Goal: Task Accomplishment & Management: Manage account settings

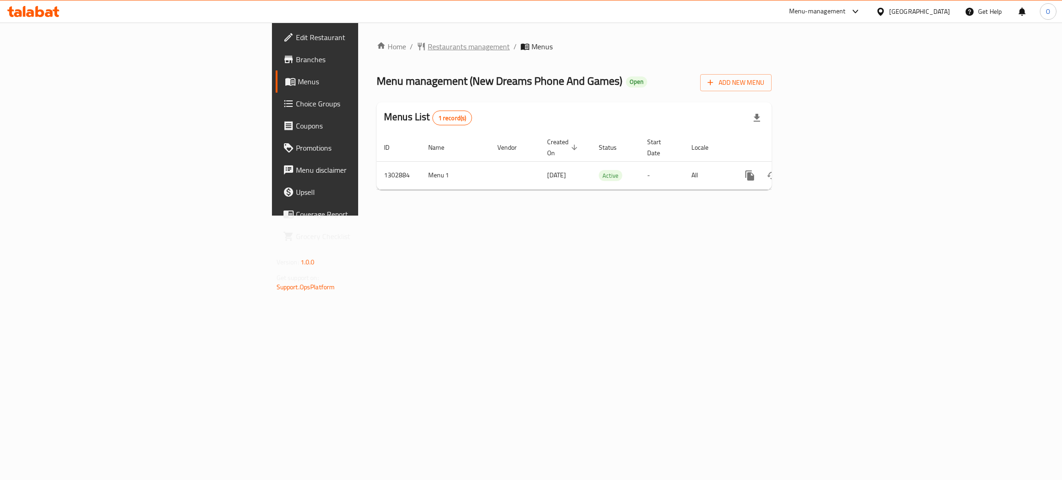
click at [428, 50] on span "Restaurants management" at bounding box center [469, 46] width 82 height 11
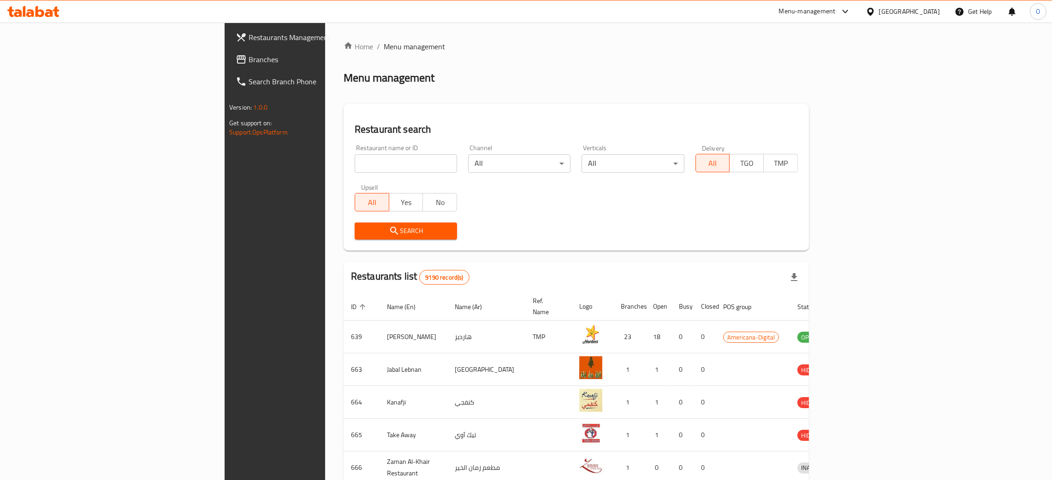
click at [355, 160] on input "search" at bounding box center [406, 163] width 102 height 18
paste input "Le-oyoonak Turkish Restaurant"
click button "Search" at bounding box center [406, 231] width 102 height 17
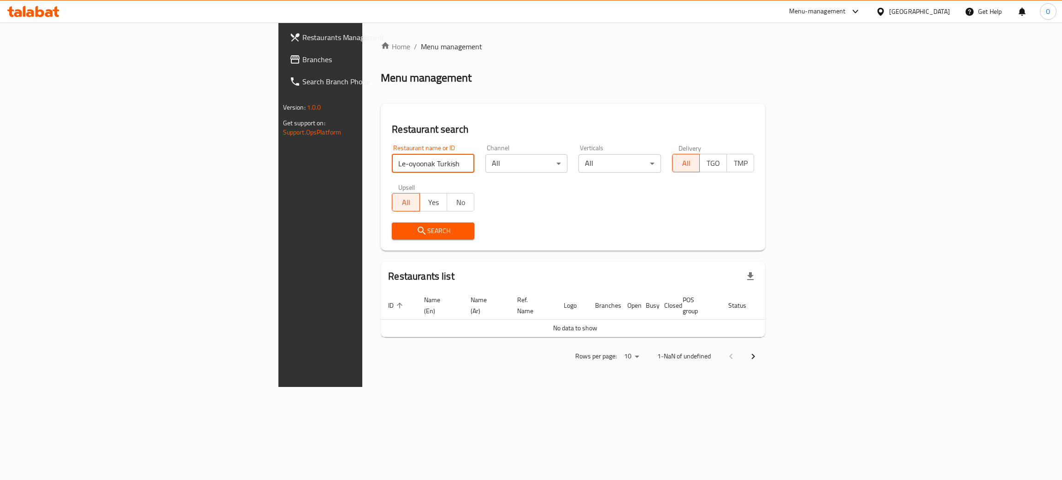
click at [392, 166] on input "Le-oyoonak Turkish Restaurant" at bounding box center [433, 163] width 83 height 18
type input "Le-oyoonak Turkish"
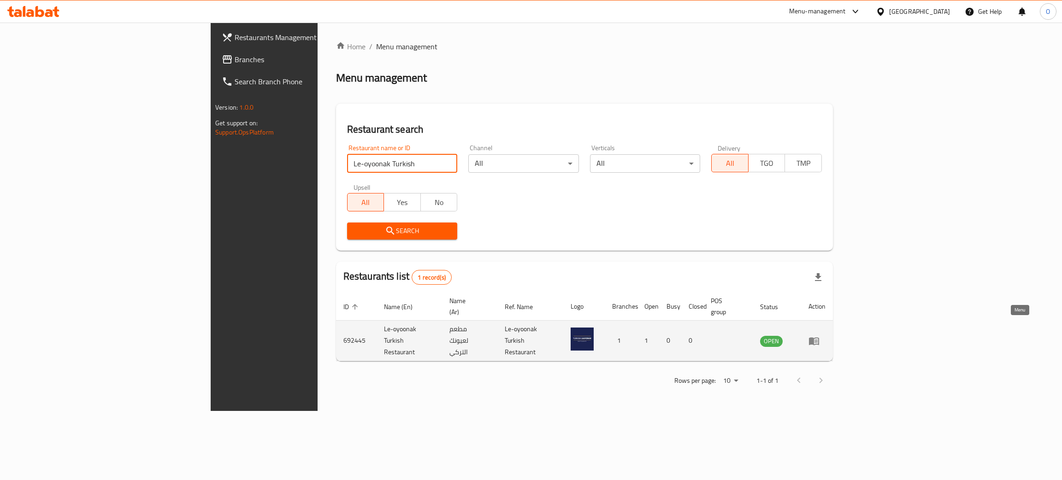
click at [820, 336] on icon "enhanced table" at bounding box center [814, 341] width 11 height 11
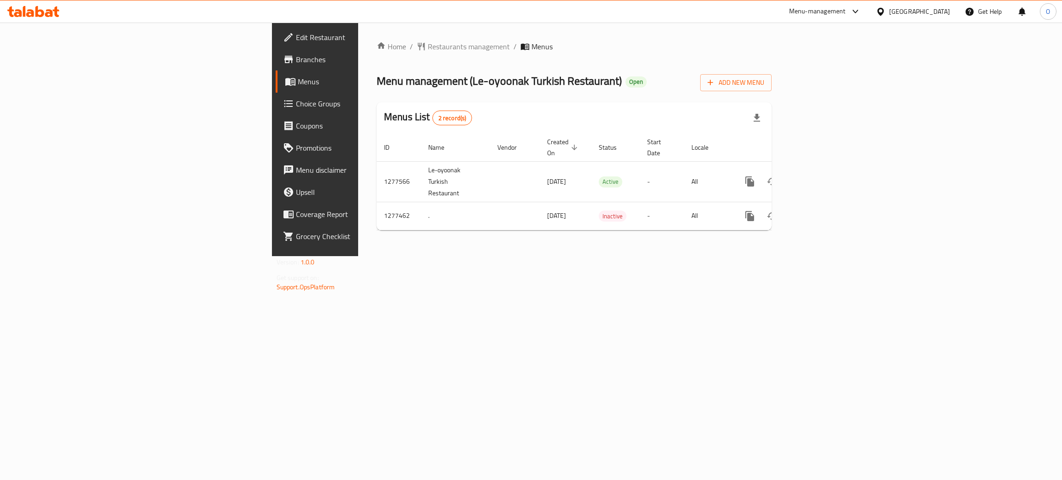
click at [296, 40] on span "Edit Restaurant" at bounding box center [369, 37] width 146 height 11
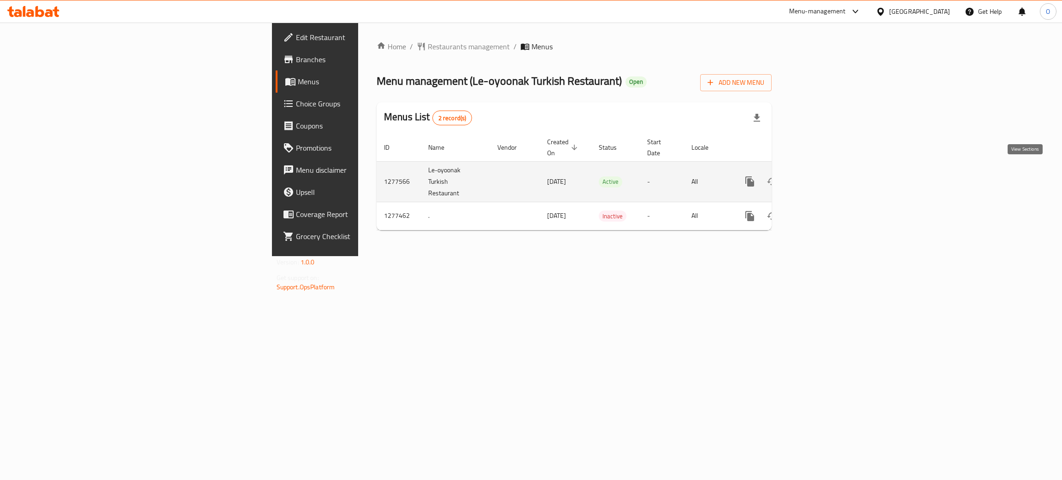
click at [822, 176] on icon "enhanced table" at bounding box center [816, 181] width 11 height 11
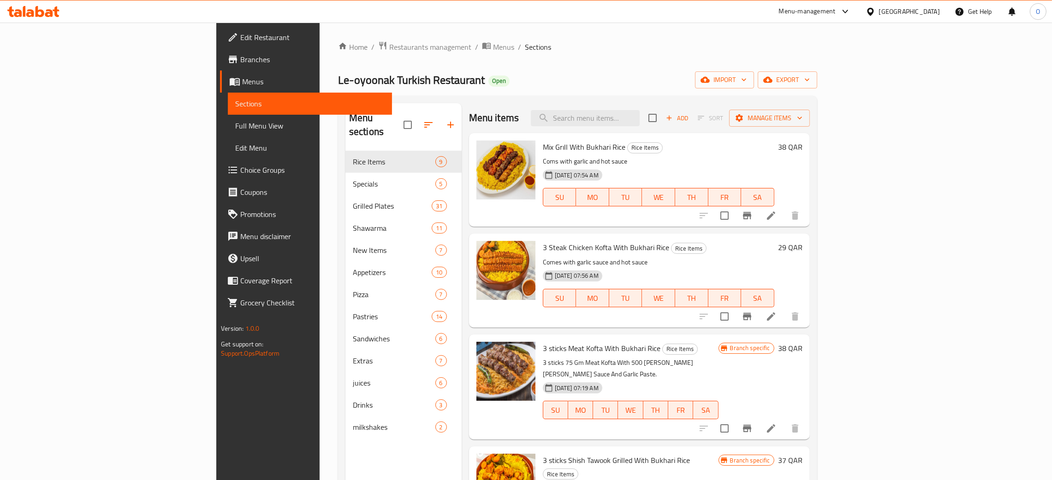
click at [924, 13] on div "[GEOGRAPHIC_DATA]" at bounding box center [909, 11] width 61 height 10
click at [389, 48] on span "Restaurants management" at bounding box center [430, 46] width 82 height 11
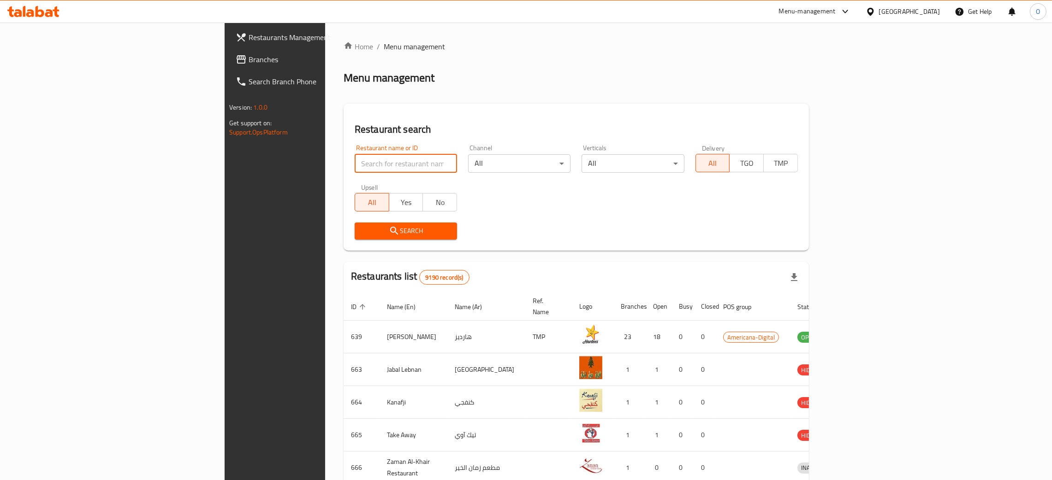
click at [355, 161] on input "search" at bounding box center [406, 163] width 102 height 18
paste input "Pure Sweet"
type input "Pure Sweet"
click button "Search" at bounding box center [406, 231] width 102 height 17
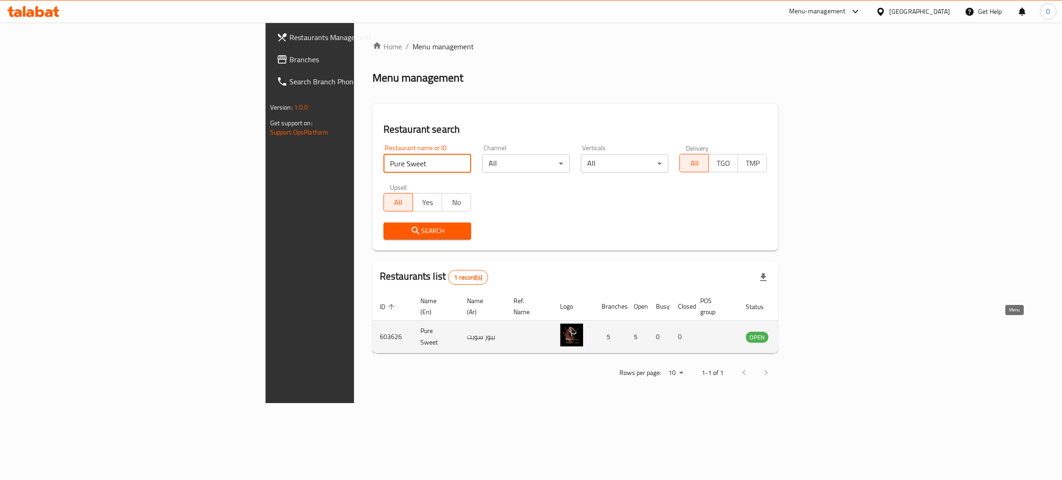
click at [804, 336] on icon "enhanced table" at bounding box center [801, 338] width 3 height 4
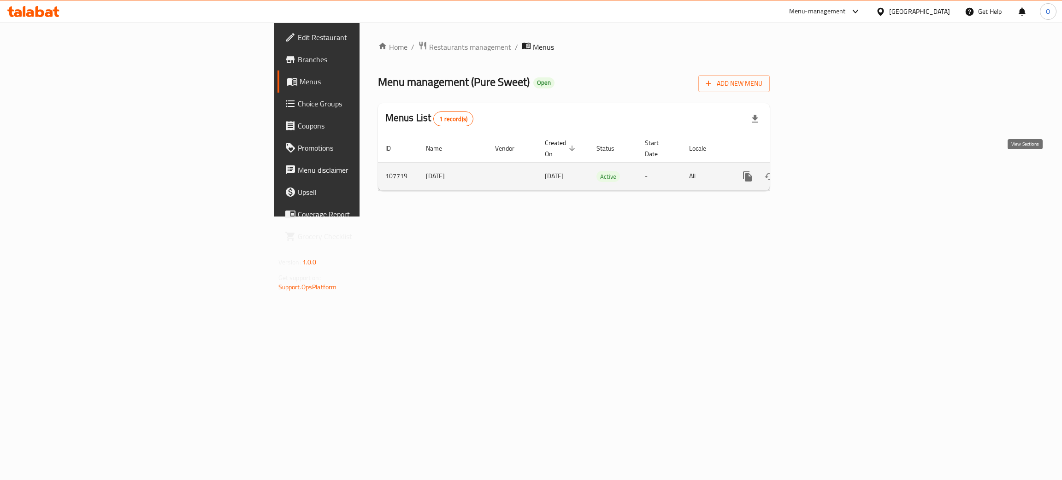
click at [820, 171] on icon "enhanced table" at bounding box center [814, 176] width 11 height 11
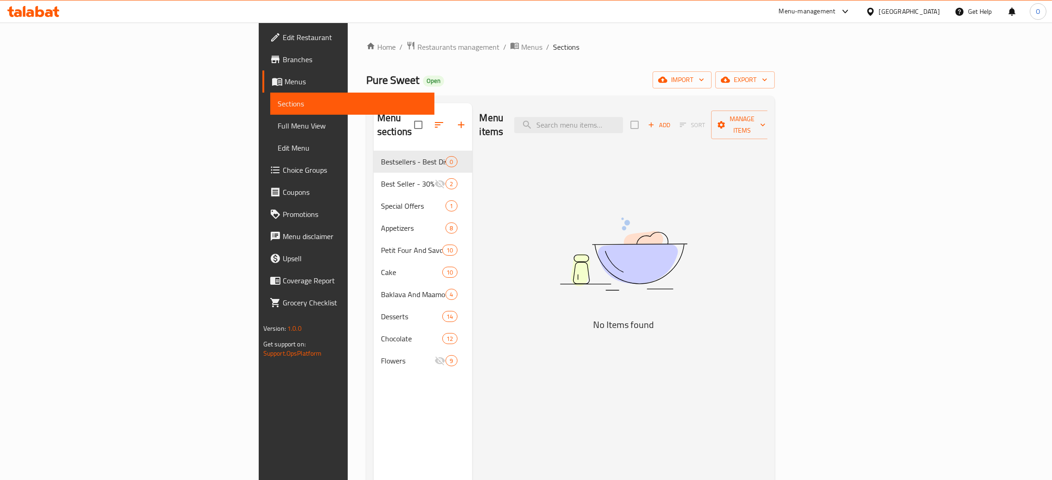
click at [879, 12] on div at bounding box center [871, 11] width 13 height 10
type input "om"
click at [864, 83] on div "[GEOGRAPHIC_DATA]" at bounding box center [870, 73] width 138 height 21
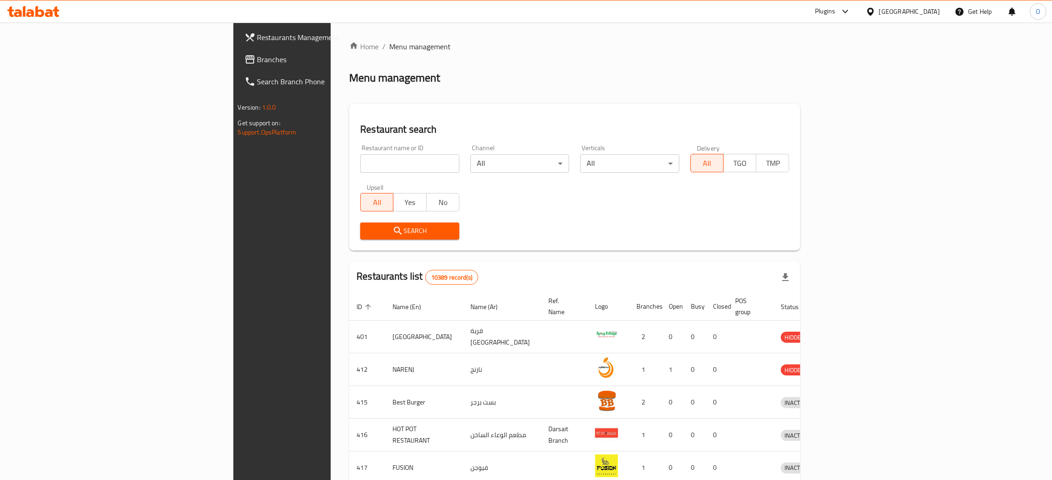
click at [360, 165] on input "search" at bounding box center [409, 163] width 99 height 18
paste input "محال"
type input "محال"
click button "Search" at bounding box center [409, 231] width 99 height 17
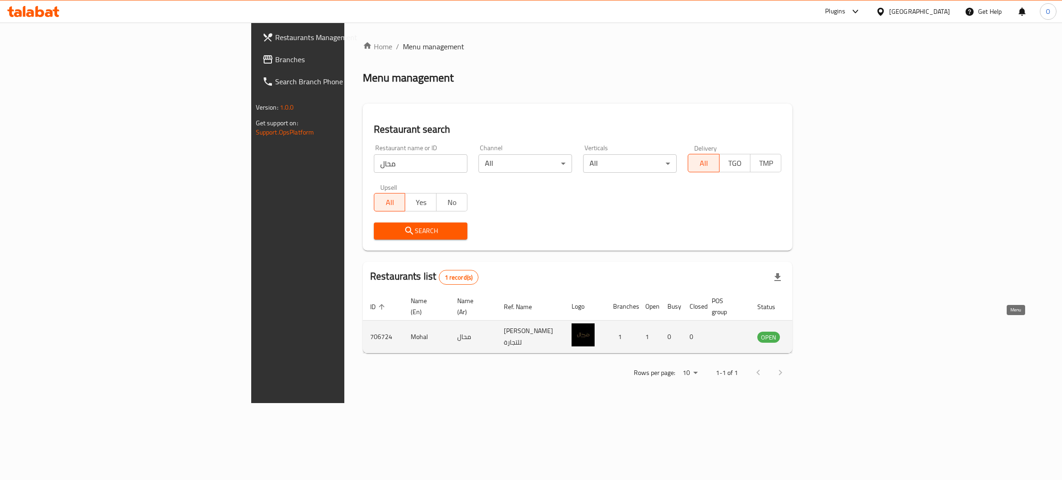
click at [817, 332] on icon "enhanced table" at bounding box center [811, 337] width 11 height 11
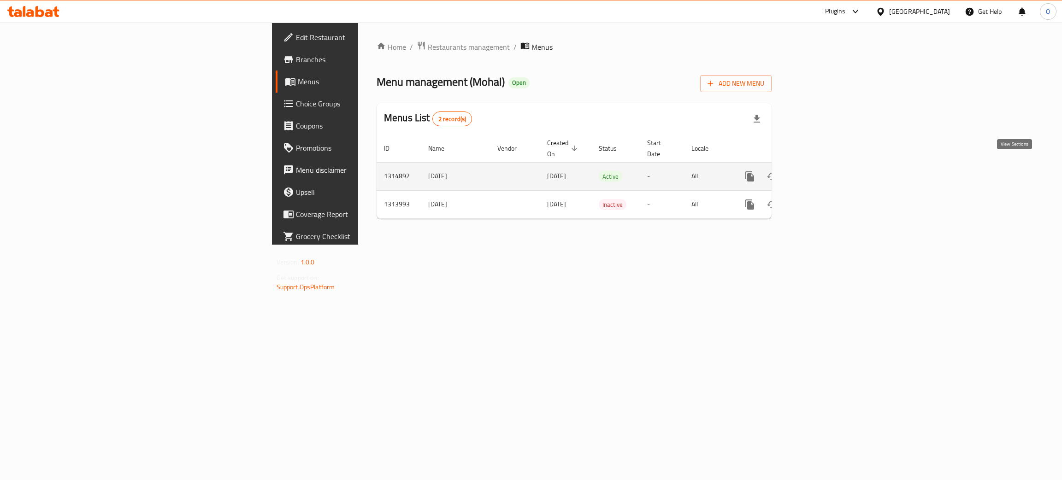
click at [822, 171] on icon "enhanced table" at bounding box center [816, 176] width 11 height 11
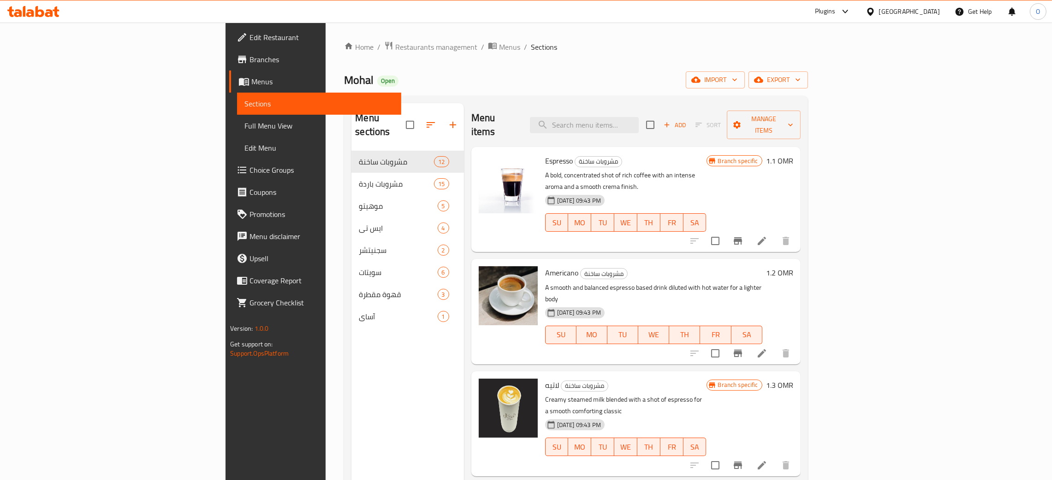
click at [936, 12] on div "[GEOGRAPHIC_DATA]" at bounding box center [909, 11] width 61 height 10
type input "b"
click at [855, 69] on div "[GEOGRAPHIC_DATA]" at bounding box center [870, 73] width 138 height 21
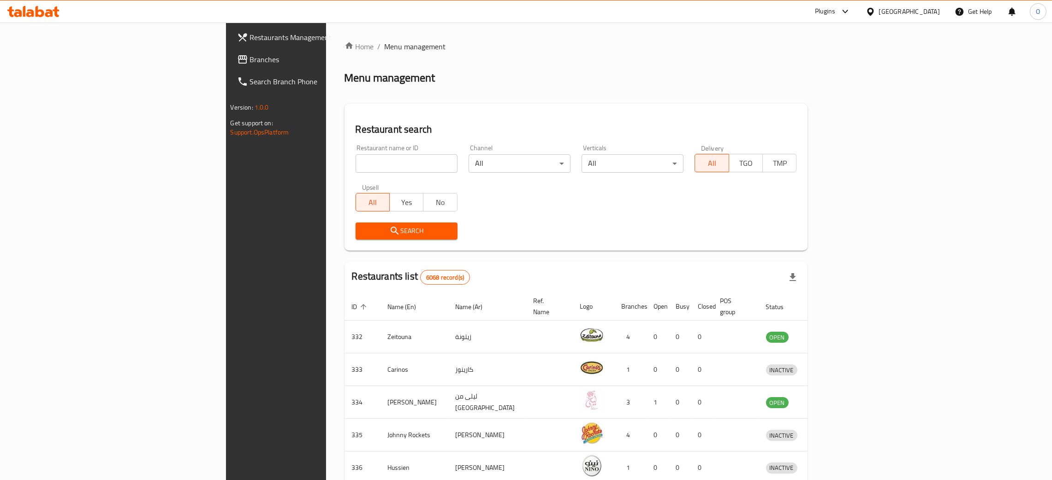
click at [356, 162] on input "search" at bounding box center [407, 163] width 102 height 18
paste input "Sangam Restaurant"
click button "Search" at bounding box center [407, 231] width 102 height 17
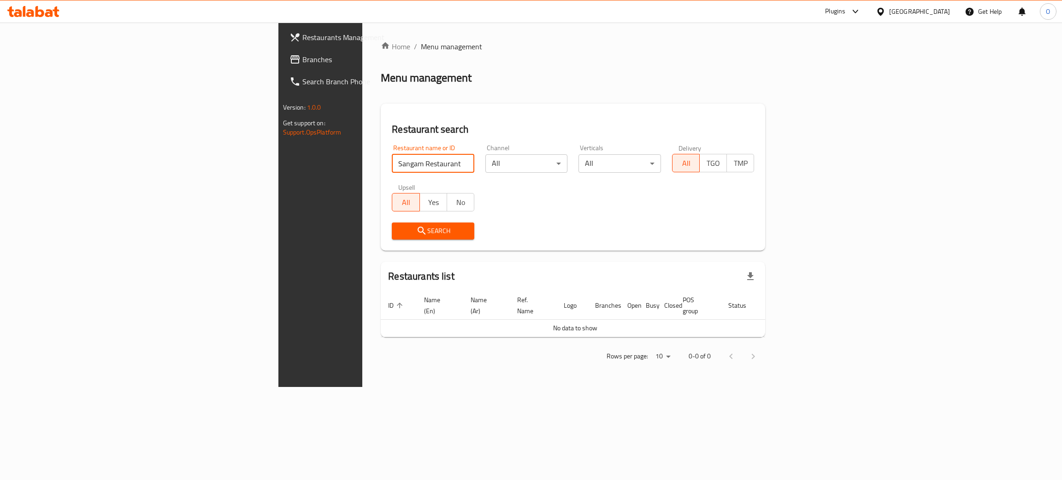
click at [392, 157] on input "Sangam Restaurant" at bounding box center [433, 163] width 83 height 18
type input "Sangam"
click button "Search" at bounding box center [433, 231] width 83 height 17
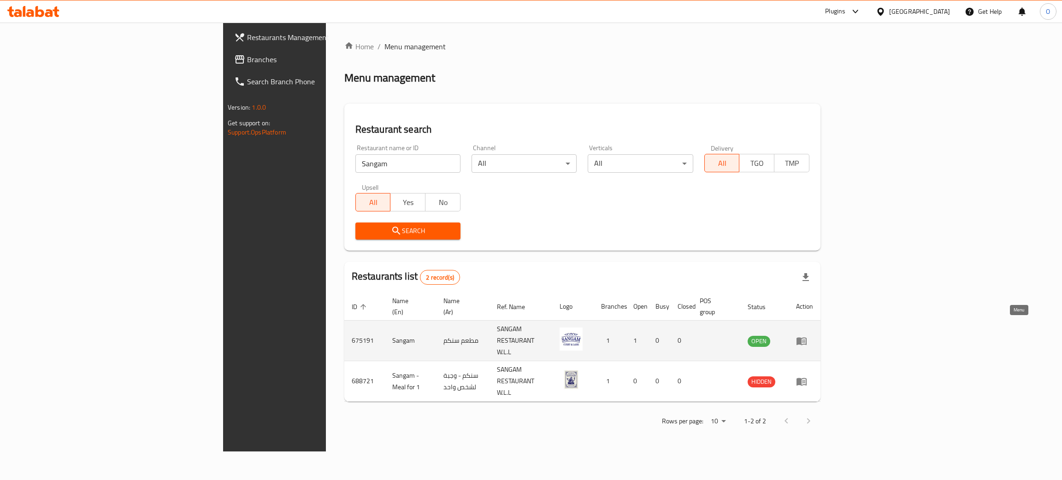
click at [807, 336] on icon "enhanced table" at bounding box center [801, 341] width 11 height 11
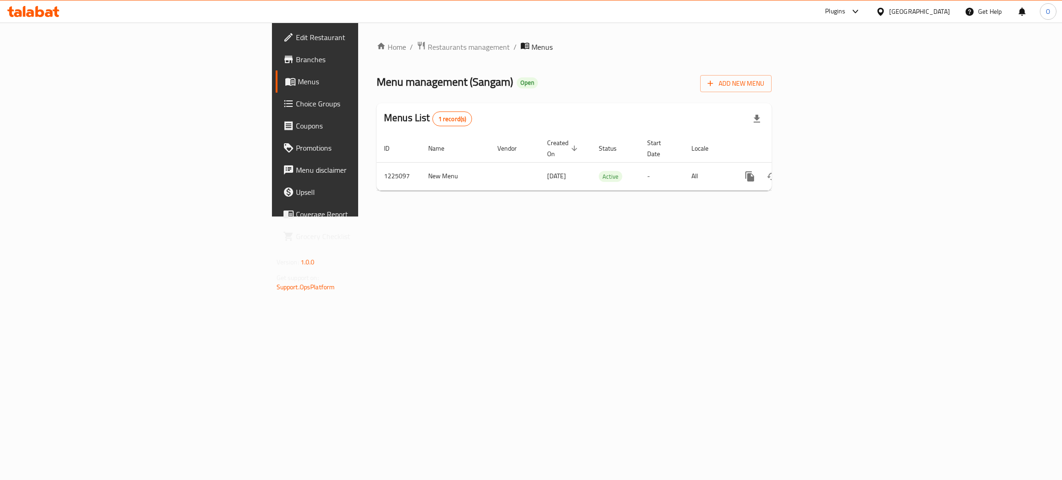
click at [296, 57] on span "Branches" at bounding box center [369, 59] width 146 height 11
click at [822, 170] on icon "enhanced table" at bounding box center [816, 175] width 11 height 11
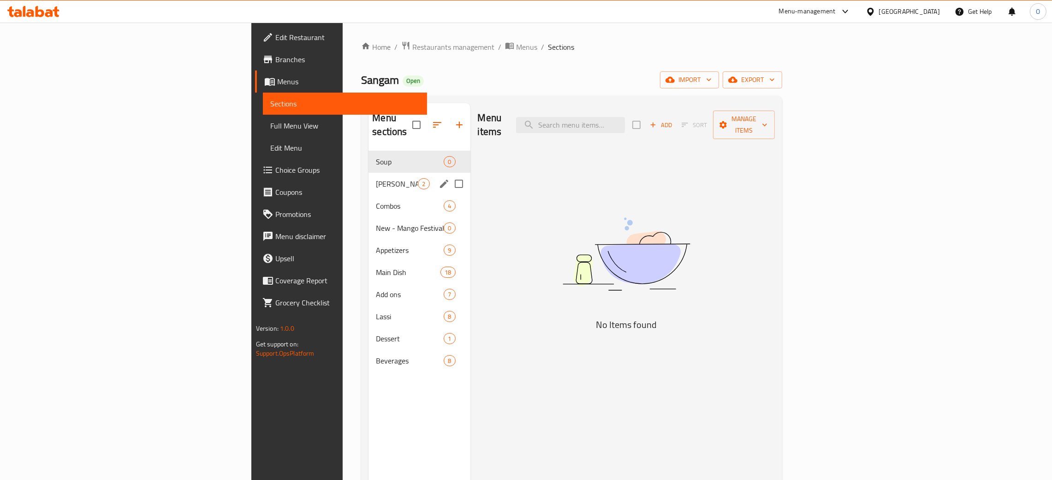
click at [376, 178] on span "Curry of the Month" at bounding box center [397, 183] width 42 height 11
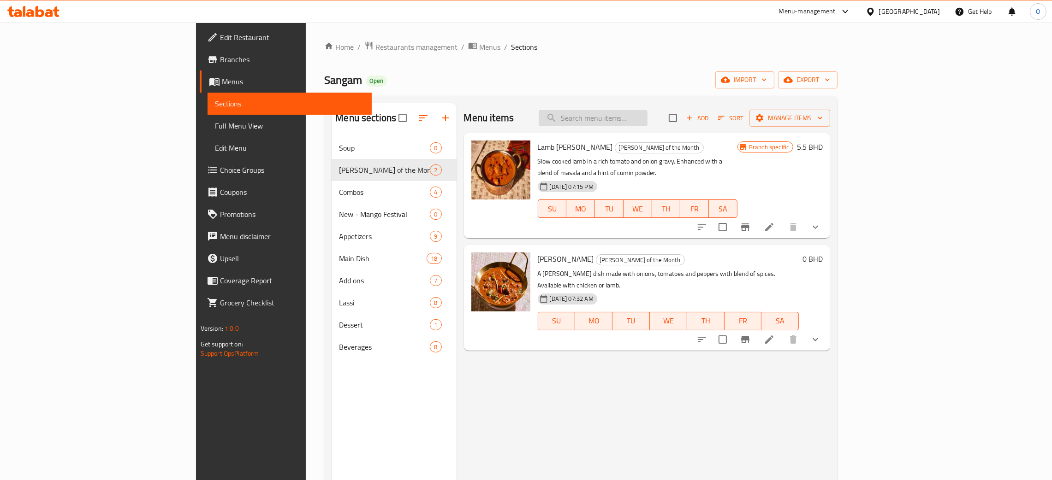
click at [647, 120] on input "search" at bounding box center [593, 118] width 109 height 16
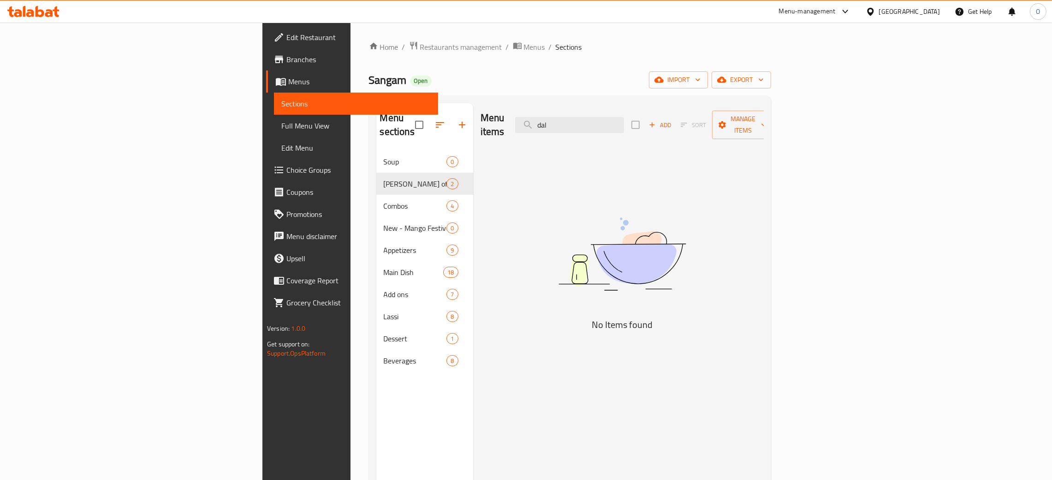
type input "dal"
click at [931, 8] on div "[GEOGRAPHIC_DATA]" at bounding box center [909, 11] width 61 height 10
type input "qa"
click at [850, 79] on div "[GEOGRAPHIC_DATA]" at bounding box center [870, 73] width 138 height 21
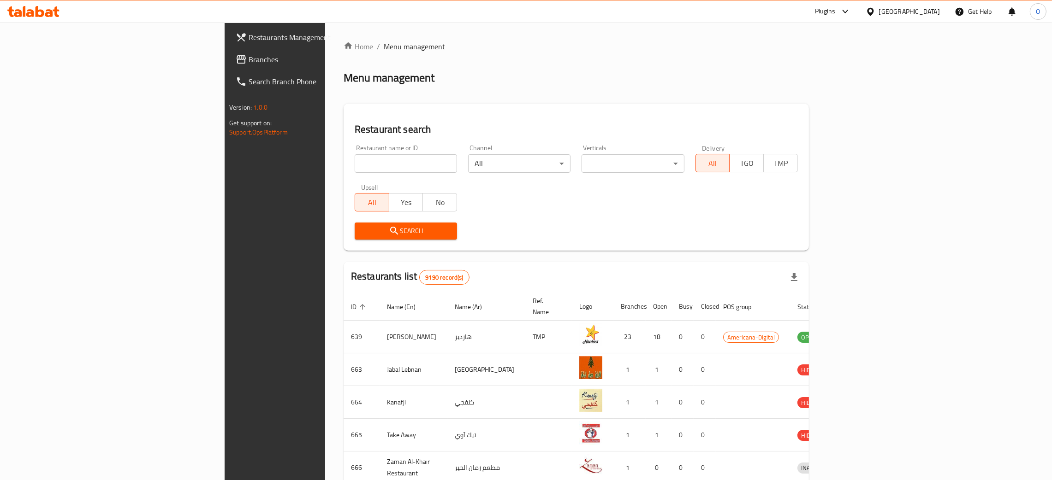
click at [355, 162] on input "search" at bounding box center [406, 163] width 102 height 18
paste input "New Dreams Phone And Games"
click button "Search" at bounding box center [406, 231] width 102 height 17
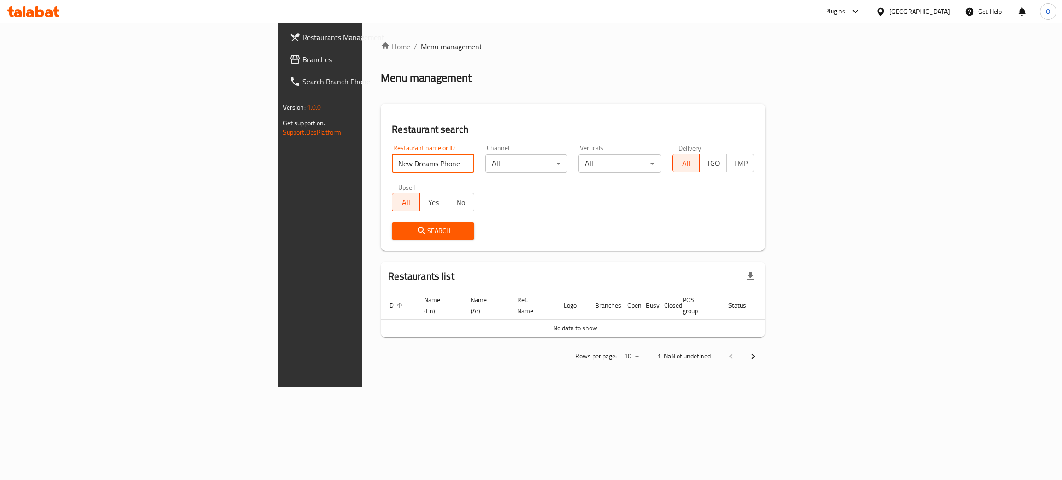
drag, startPoint x: 317, startPoint y: 167, endPoint x: 256, endPoint y: 161, distance: 61.1
click at [392, 161] on input "New Dreams Phone And Games" at bounding box center [433, 163] width 83 height 18
type input "New Dreams"
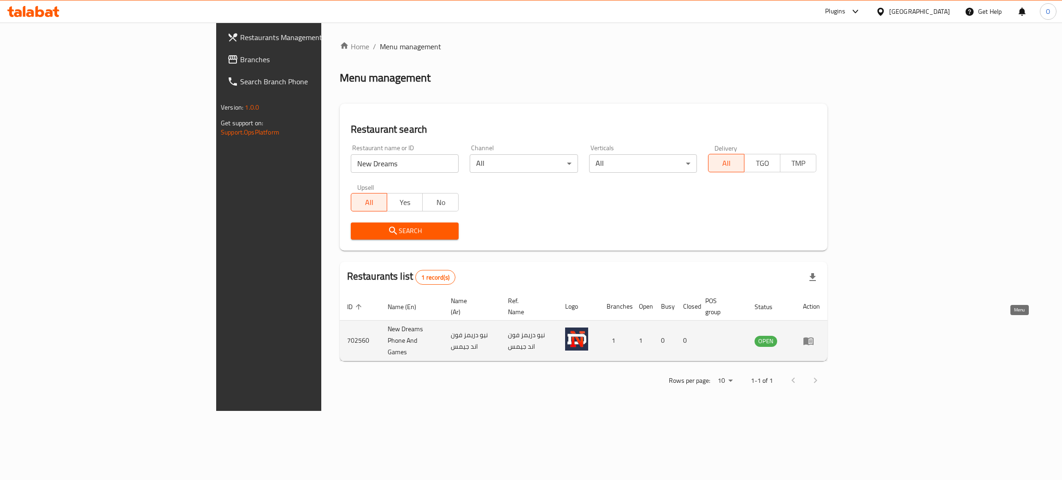
click at [814, 336] on icon "enhanced table" at bounding box center [808, 341] width 11 height 11
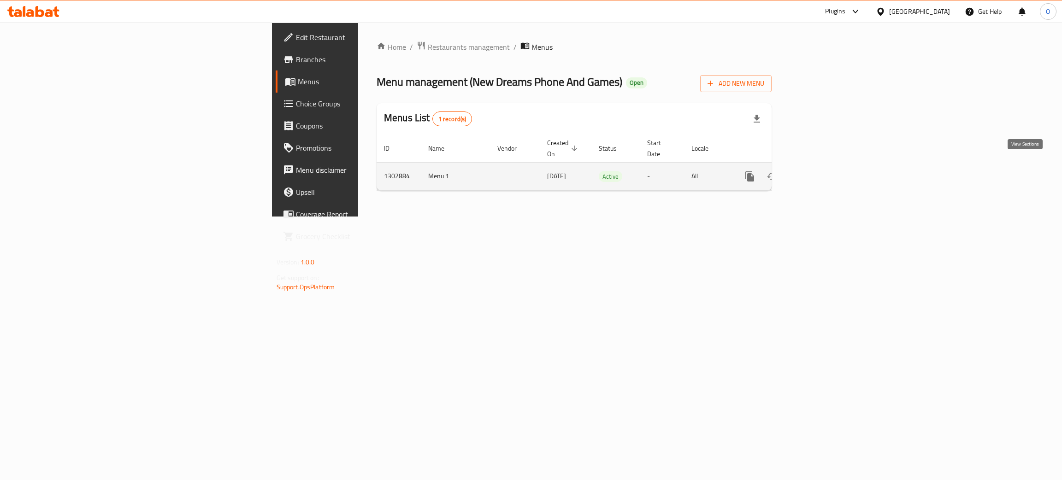
click at [822, 171] on icon "enhanced table" at bounding box center [816, 176] width 11 height 11
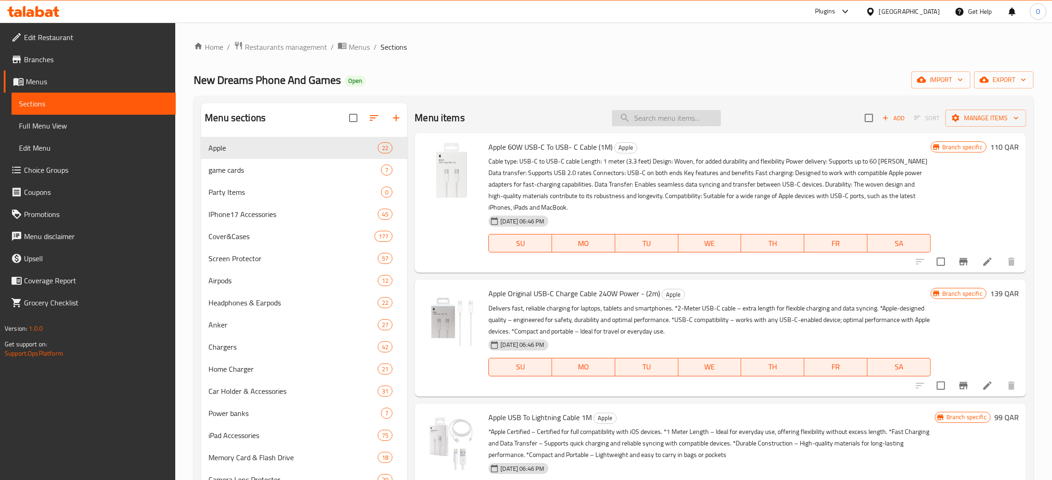
click at [649, 116] on input "search" at bounding box center [666, 118] width 109 height 16
paste input "Party Balloons Pack Of 50 Pieces"
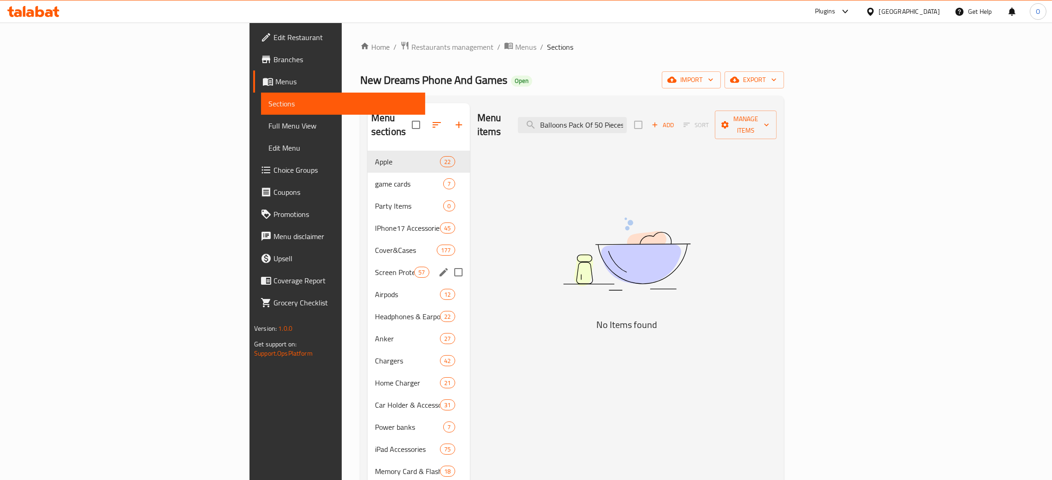
type input "Party Balloons Pack Of 50 Pieces"
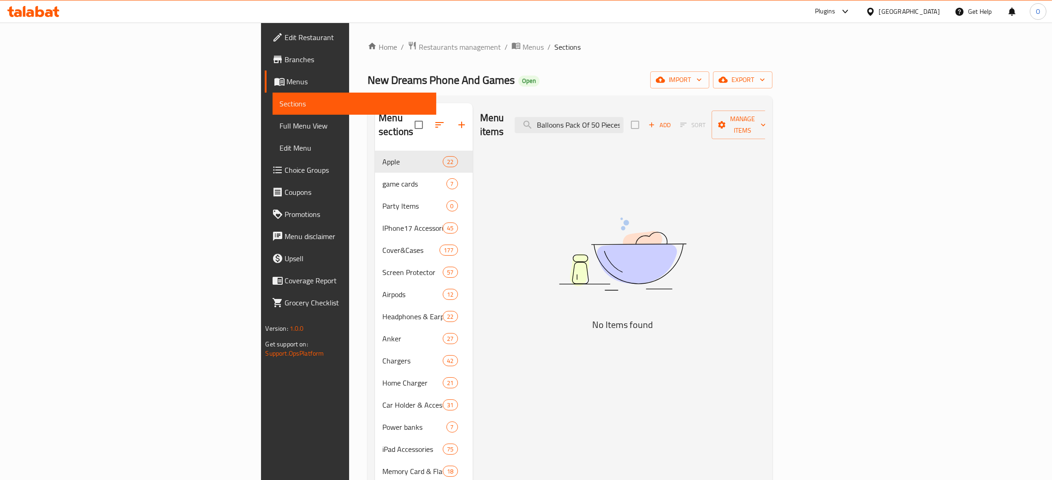
scroll to position [0, 0]
click at [923, 13] on div "[GEOGRAPHIC_DATA]" at bounding box center [909, 11] width 61 height 10
type input "ba"
click at [856, 72] on div "[GEOGRAPHIC_DATA]" at bounding box center [870, 73] width 138 height 21
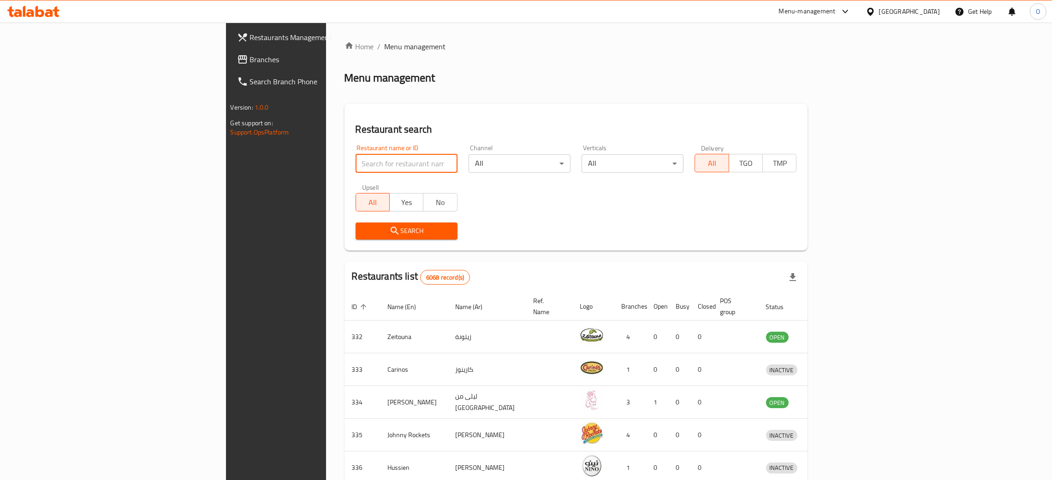
click at [356, 171] on input "search" at bounding box center [407, 163] width 102 height 18
paste input "Barakat Perfumes Online Tradi"
click button "Search" at bounding box center [407, 231] width 102 height 17
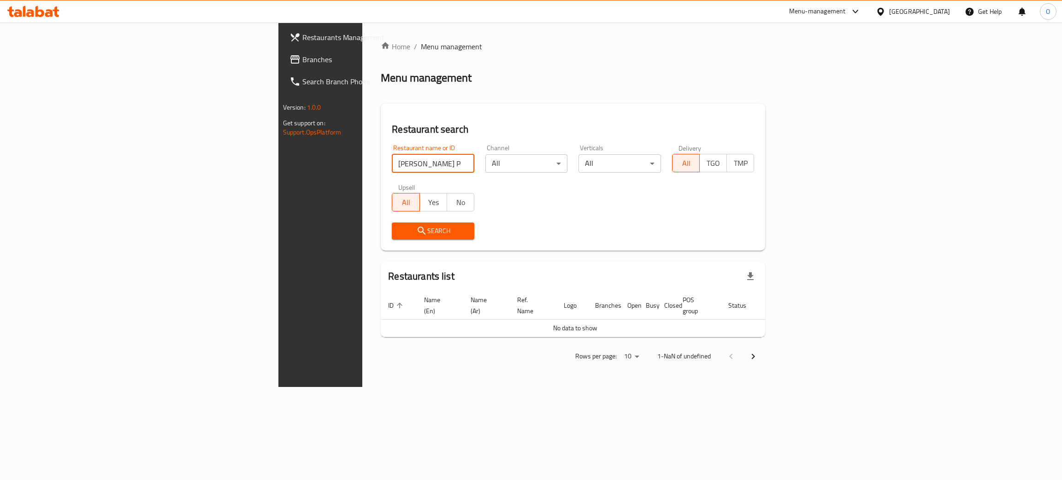
click at [392, 165] on input "Barakat Perfumes Online Tradi" at bounding box center [433, 163] width 83 height 18
type input "Barakat Perfumes"
click button "Search" at bounding box center [433, 231] width 83 height 17
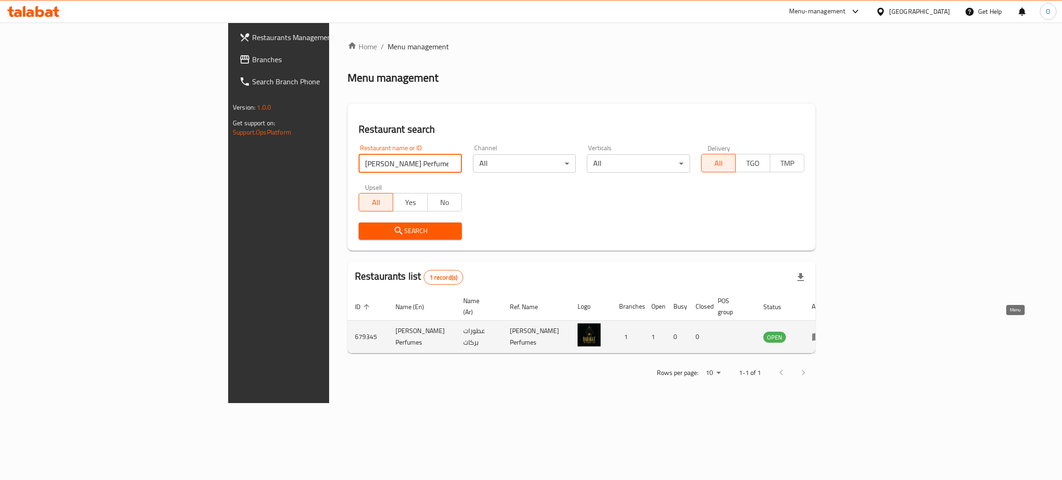
click at [823, 332] on icon "enhanced table" at bounding box center [817, 337] width 11 height 11
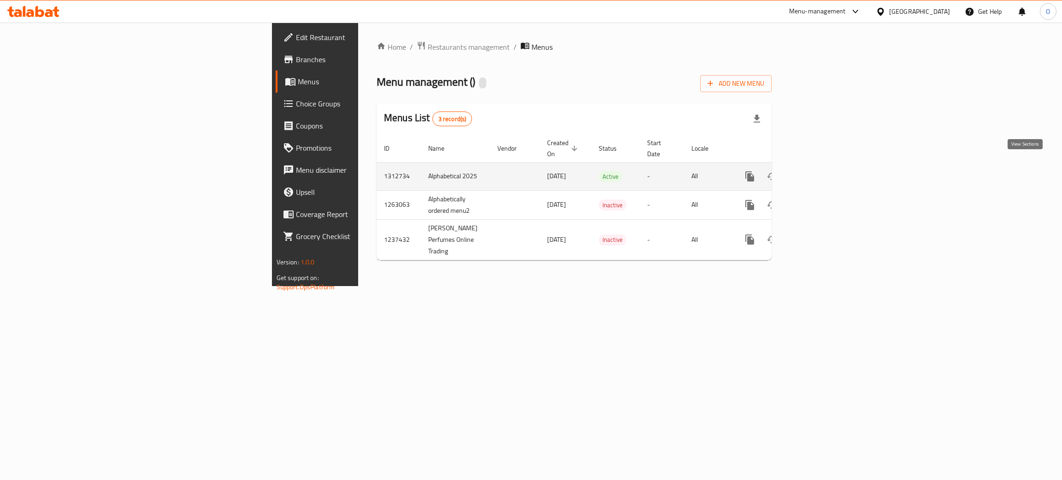
click at [822, 171] on icon "enhanced table" at bounding box center [816, 176] width 11 height 11
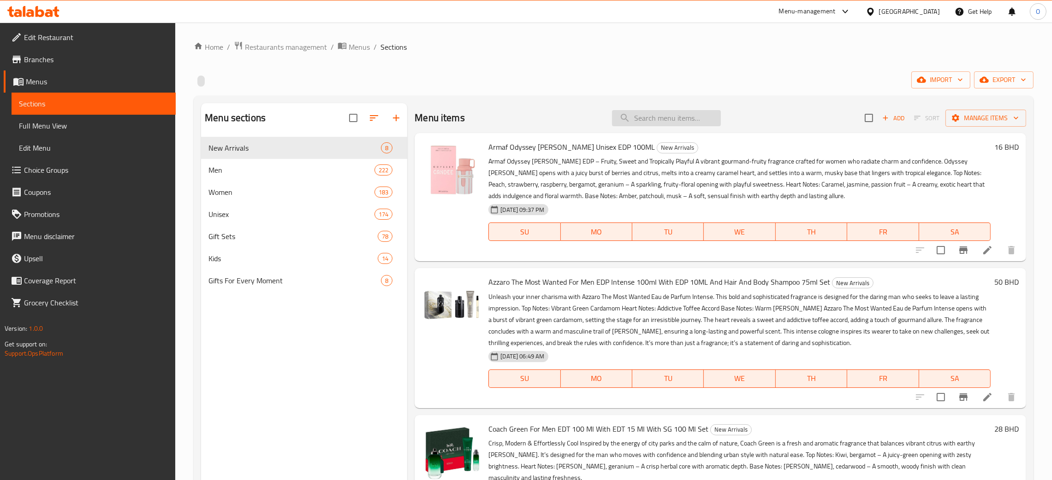
click at [668, 115] on input "search" at bounding box center [666, 118] width 109 height 16
paste input "Roberto Cavalli Nero Assoluto For Women EDP 75Ml"
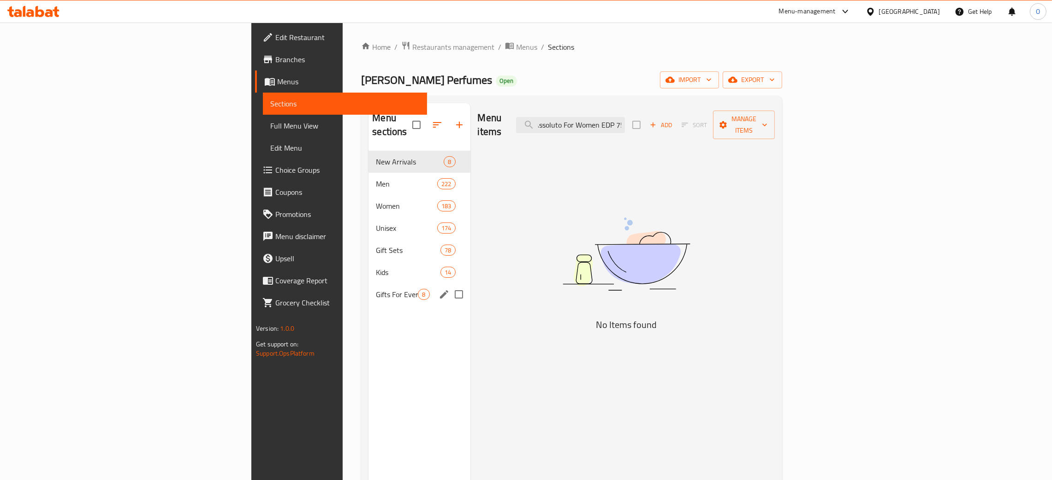
type input "Roberto Cavalli Nero Assoluto For Women EDP 75Ml"
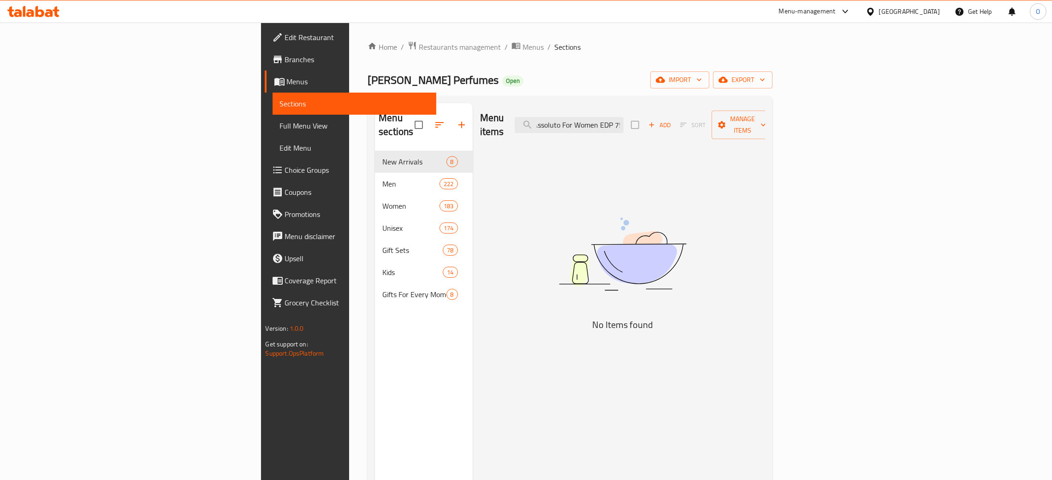
scroll to position [0, 0]
click at [419, 46] on span "Restaurants management" at bounding box center [460, 46] width 82 height 11
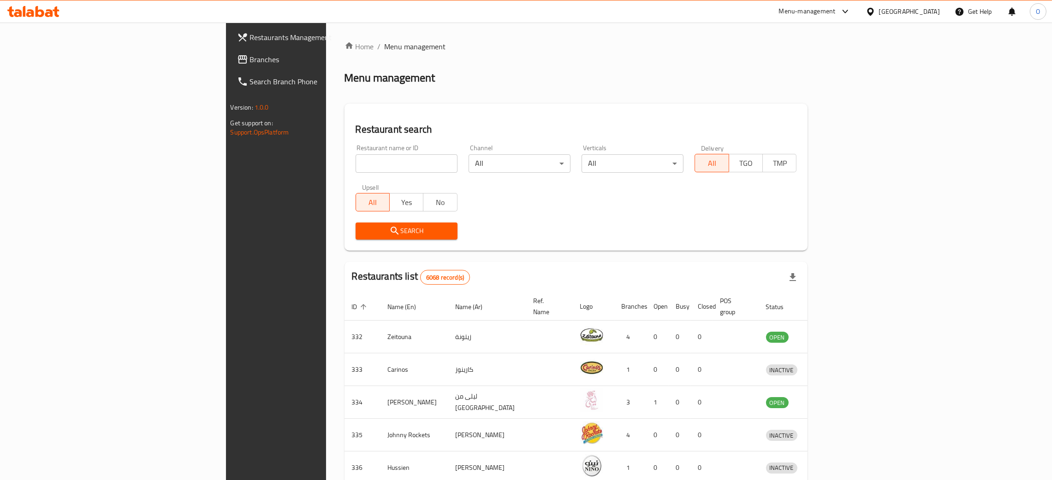
click at [356, 168] on input "search" at bounding box center [407, 163] width 102 height 18
paste input "BABEL TRADING"
click button "Search" at bounding box center [407, 231] width 102 height 17
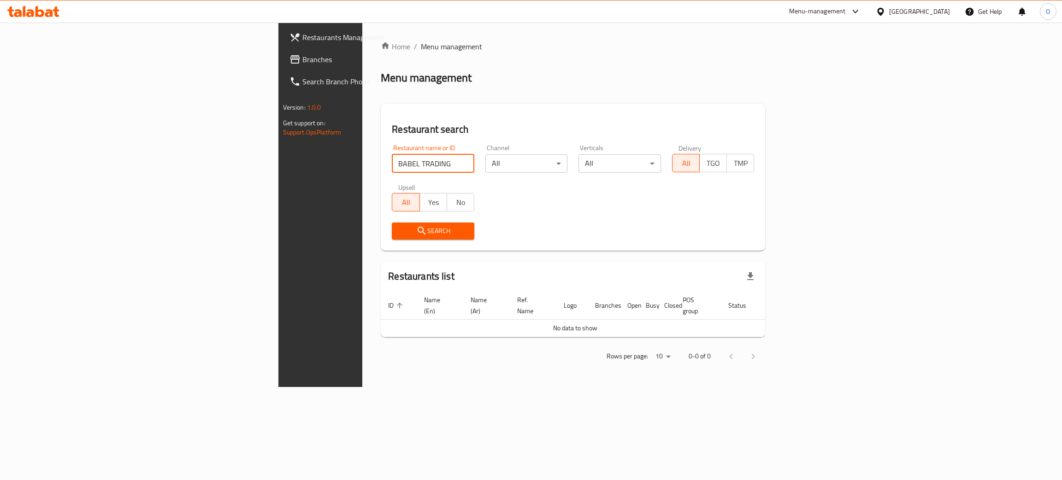
click at [392, 158] on input "BABEL TRADING" at bounding box center [433, 163] width 83 height 18
type input "BABEL"
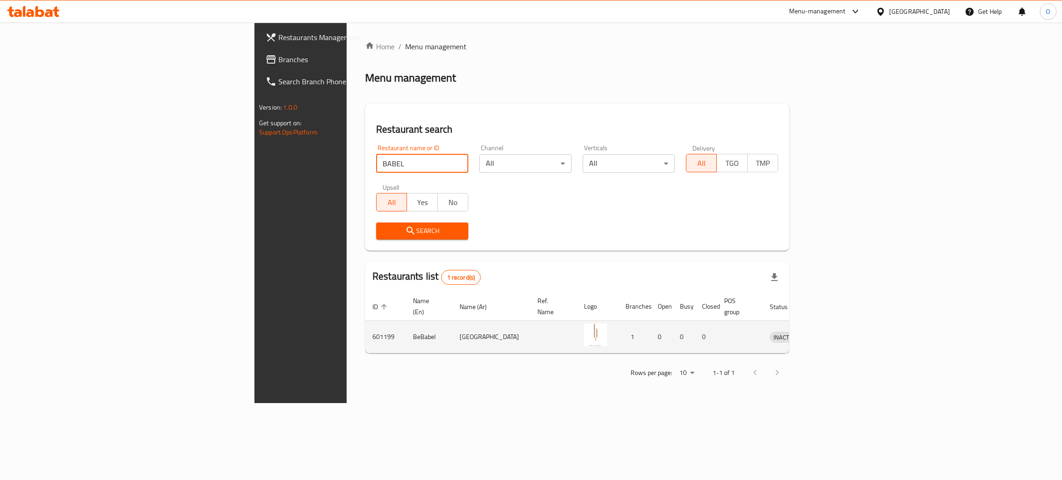
click at [831, 332] on icon "enhanced table" at bounding box center [825, 337] width 11 height 11
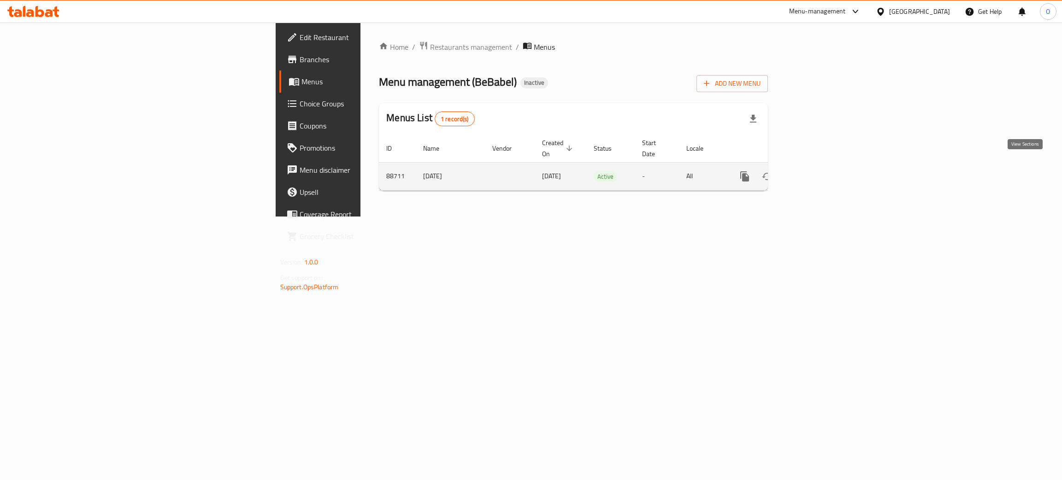
click at [823, 171] on link "enhanced table" at bounding box center [811, 177] width 22 height 22
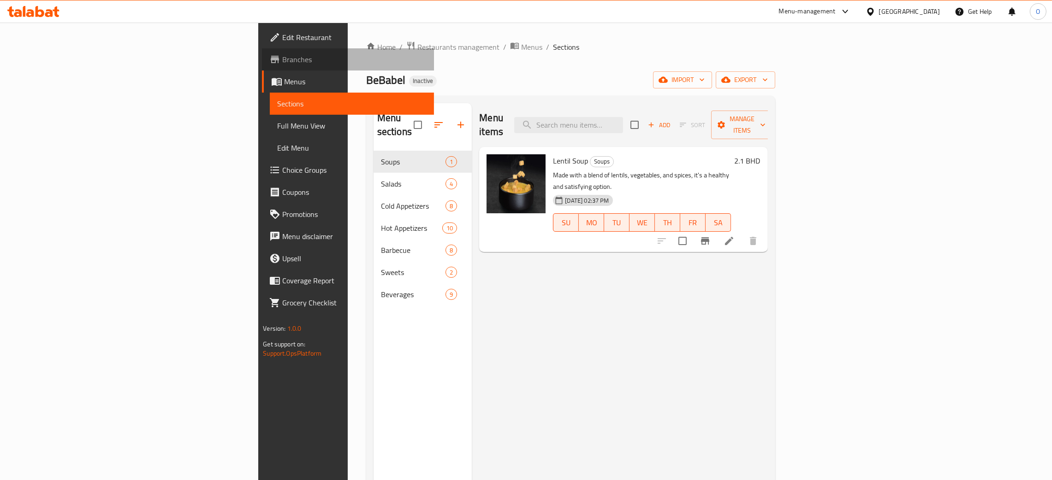
click at [282, 57] on span "Branches" at bounding box center [354, 59] width 144 height 11
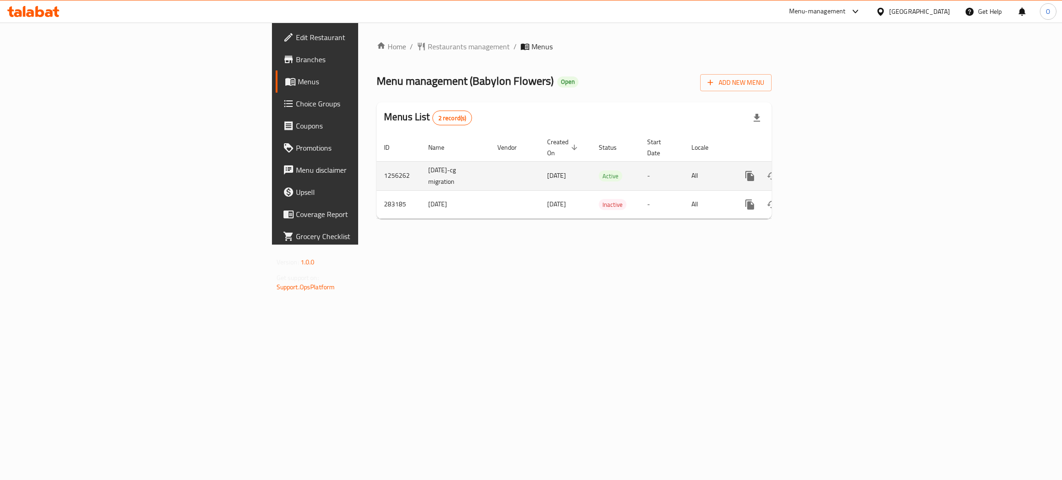
click at [822, 171] on icon "enhanced table" at bounding box center [816, 176] width 11 height 11
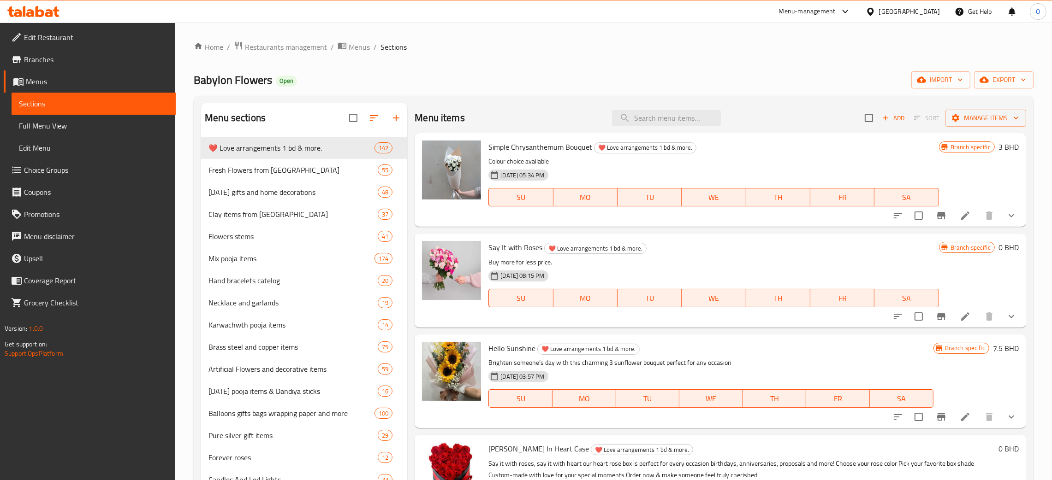
click at [937, 10] on div "[GEOGRAPHIC_DATA]" at bounding box center [909, 11] width 61 height 10
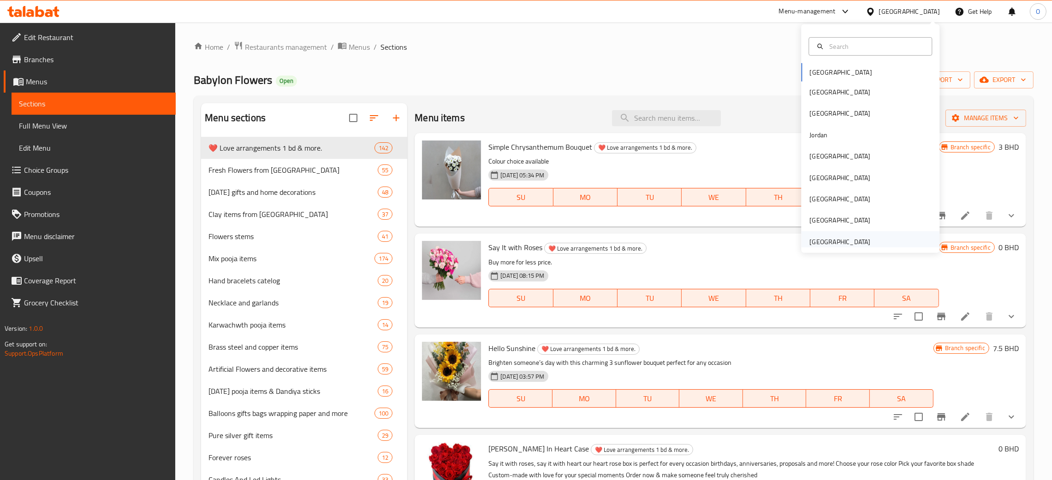
click at [839, 237] on div "[GEOGRAPHIC_DATA]" at bounding box center [839, 242] width 61 height 10
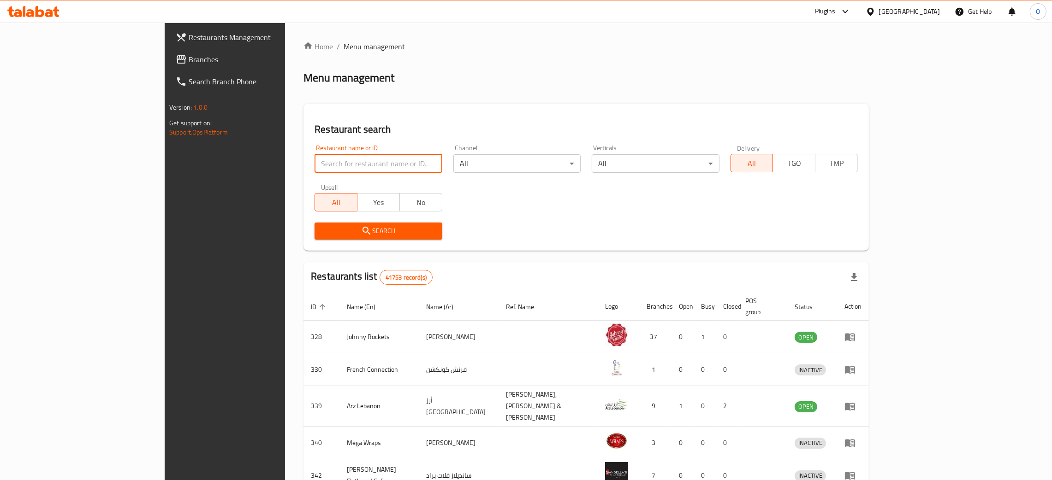
click at [331, 163] on input "search" at bounding box center [377, 163] width 127 height 18
paste input "V60 specialty Coffee"
type input "V60 specialty Coffee"
click button "Search" at bounding box center [377, 231] width 127 height 17
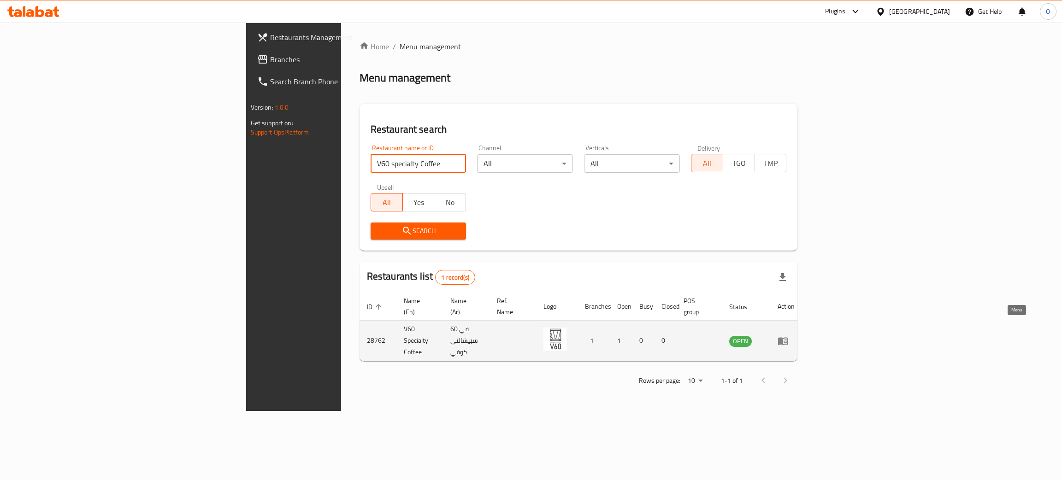
click at [788, 338] on icon "enhanced table" at bounding box center [783, 342] width 10 height 8
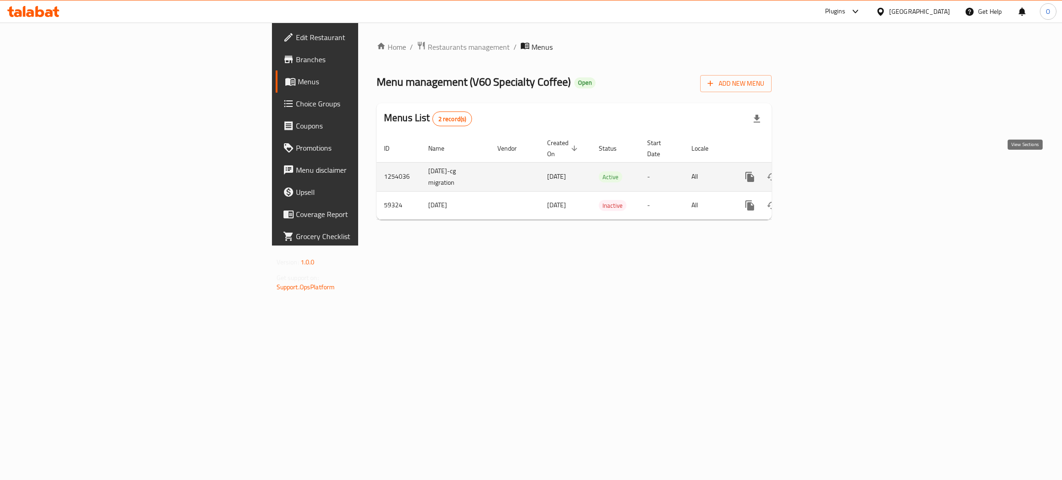
click at [822, 172] on icon "enhanced table" at bounding box center [816, 177] width 11 height 11
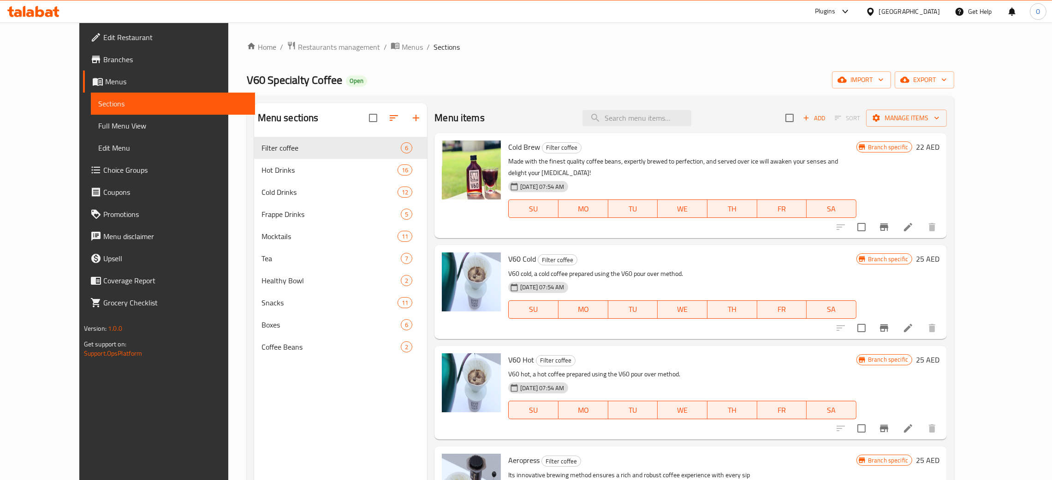
click at [917, 13] on div "[GEOGRAPHIC_DATA]" at bounding box center [909, 11] width 61 height 10
type input "om"
click at [865, 86] on div "om [GEOGRAPHIC_DATA]" at bounding box center [870, 56] width 138 height 65
click at [861, 85] on div "om [GEOGRAPHIC_DATA]" at bounding box center [870, 56] width 138 height 65
click at [855, 78] on div "[GEOGRAPHIC_DATA]" at bounding box center [870, 73] width 138 height 21
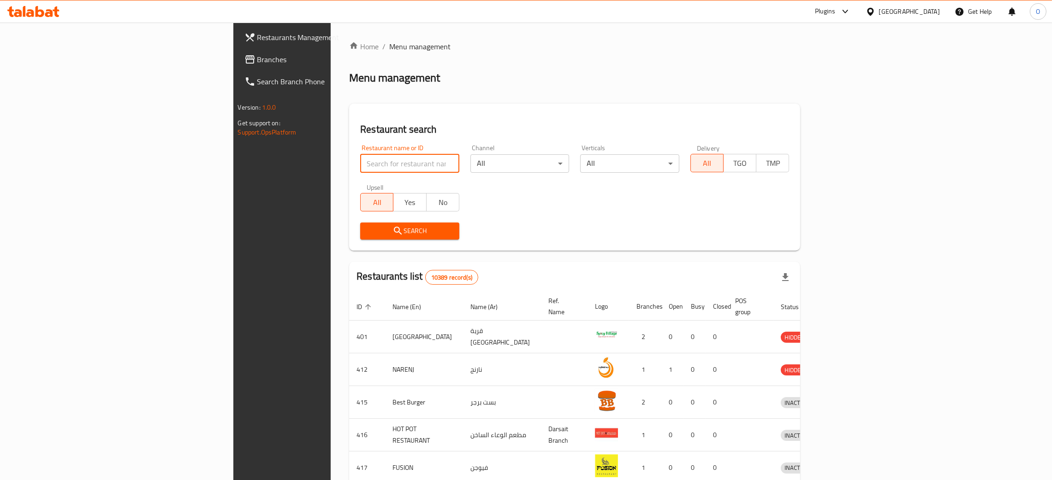
click at [360, 160] on input "search" at bounding box center [409, 163] width 99 height 18
paste input "Fone zone,"
type input "Fone zone"
click button "Search" at bounding box center [409, 231] width 99 height 17
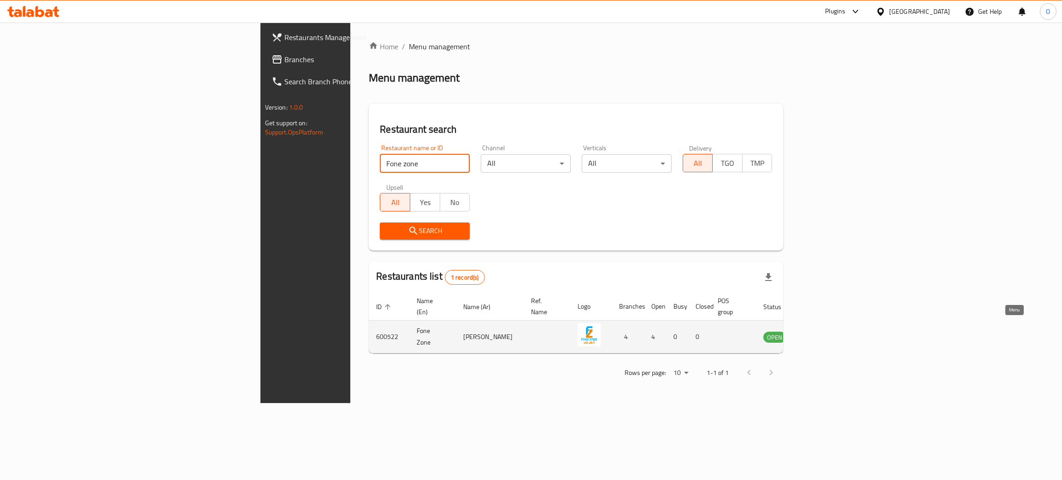
click at [823, 332] on icon "enhanced table" at bounding box center [817, 337] width 11 height 11
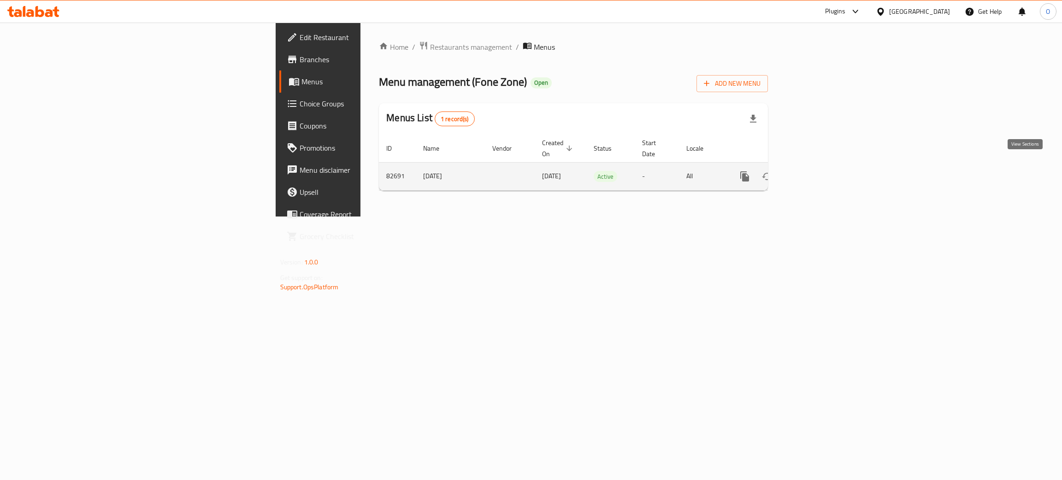
click at [817, 172] on icon "enhanced table" at bounding box center [811, 176] width 11 height 11
